Goal: Navigation & Orientation: Find specific page/section

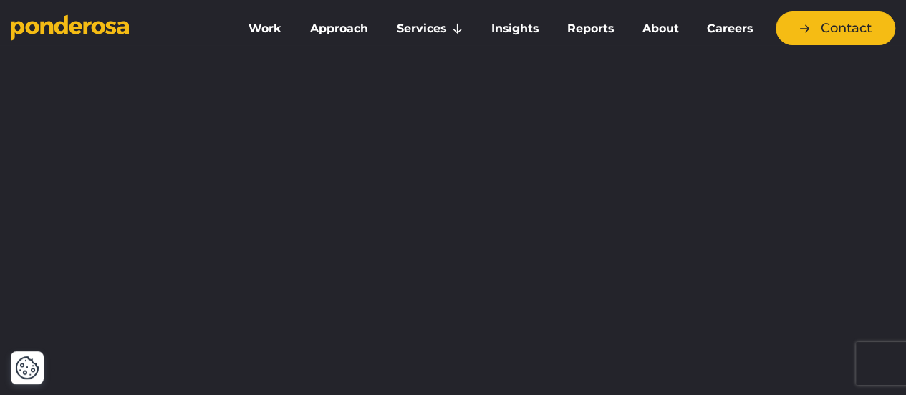
scroll to position [107, 0]
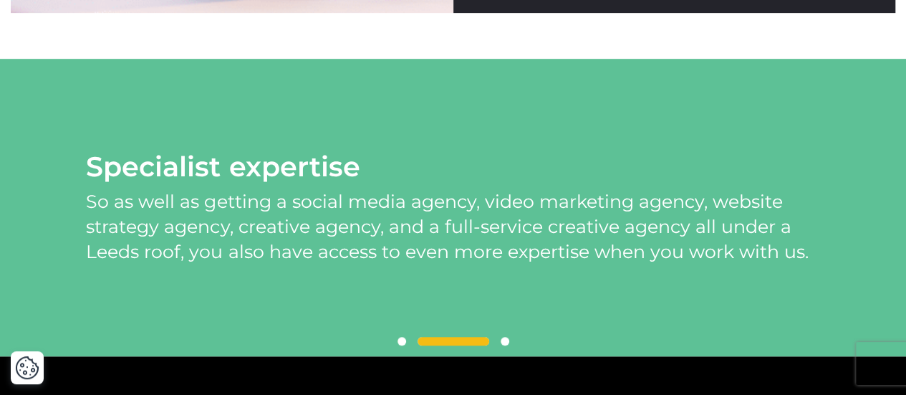
scroll to position [3123, 0]
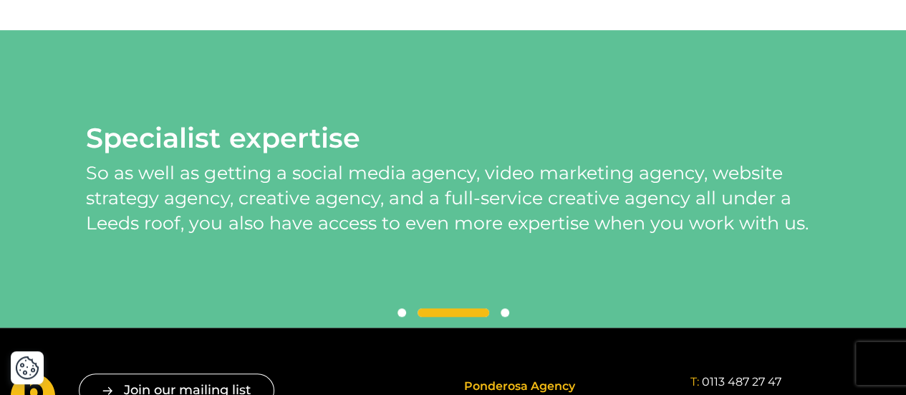
drag, startPoint x: 455, startPoint y: 316, endPoint x: 470, endPoint y: 314, distance: 14.5
click at [470, 314] on span at bounding box center [453, 312] width 72 height 9
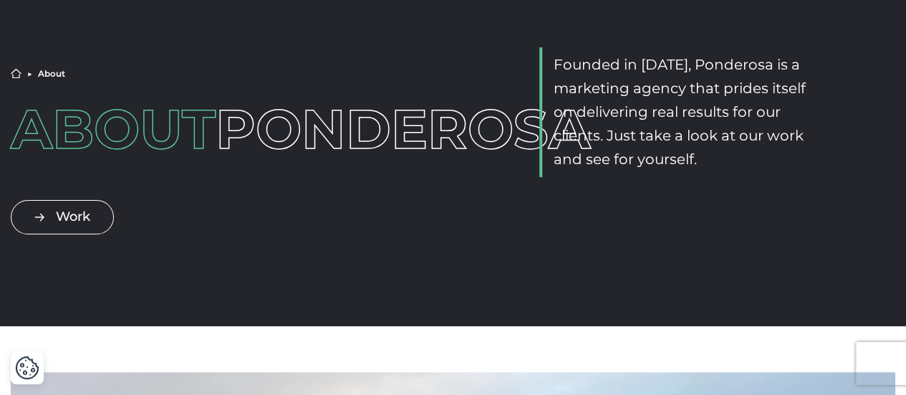
scroll to position [0, 0]
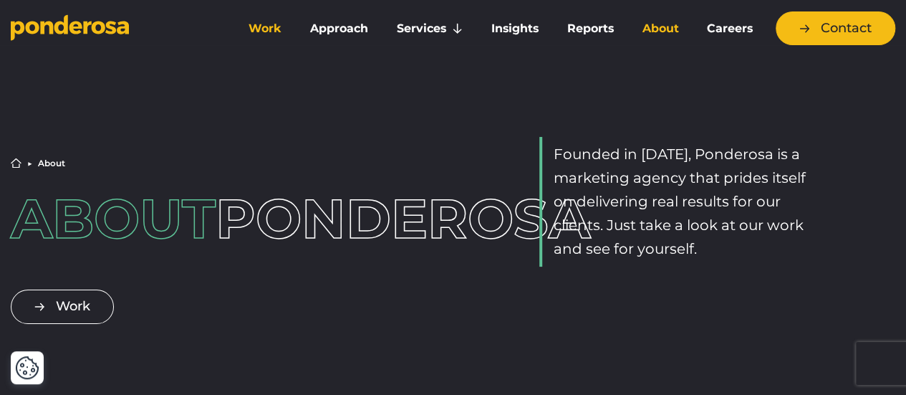
click at [267, 35] on link "Work" at bounding box center [265, 29] width 56 height 30
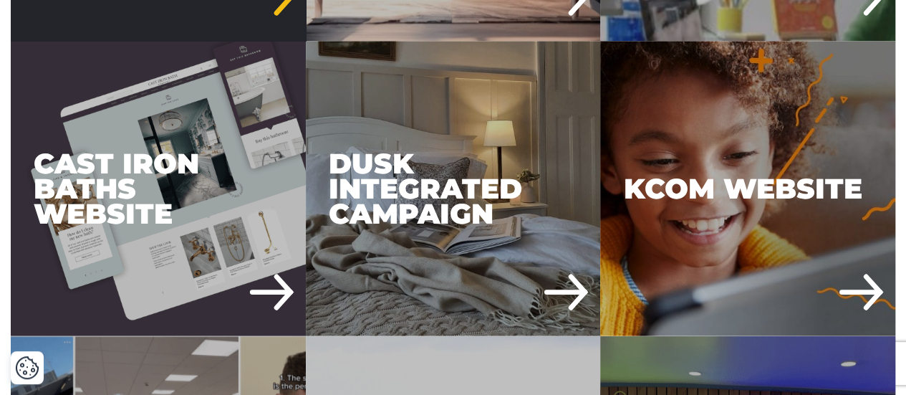
scroll to position [1351, 0]
